Goal: Navigation & Orientation: Understand site structure

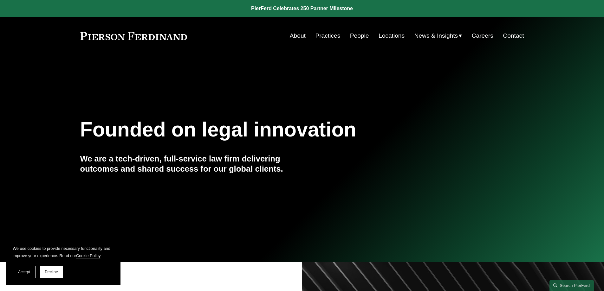
click at [330, 36] on link "Practices" at bounding box center [327, 36] width 25 height 12
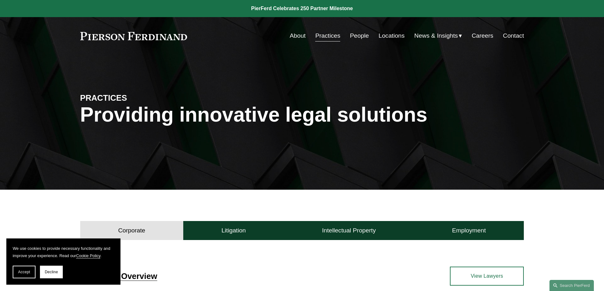
click at [354, 39] on link "People" at bounding box center [359, 36] width 19 height 12
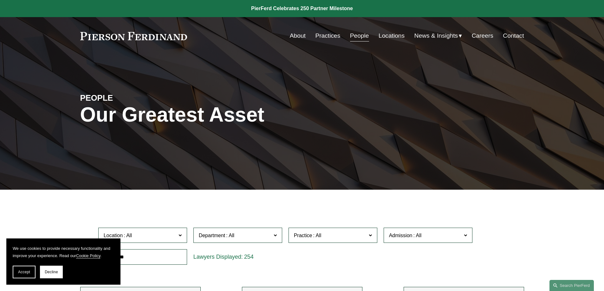
click at [397, 37] on link "Locations" at bounding box center [392, 36] width 26 height 12
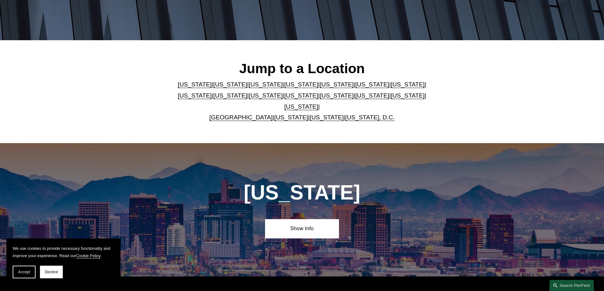
scroll to position [222, 0]
